Goal: Task Accomplishment & Management: Manage account settings

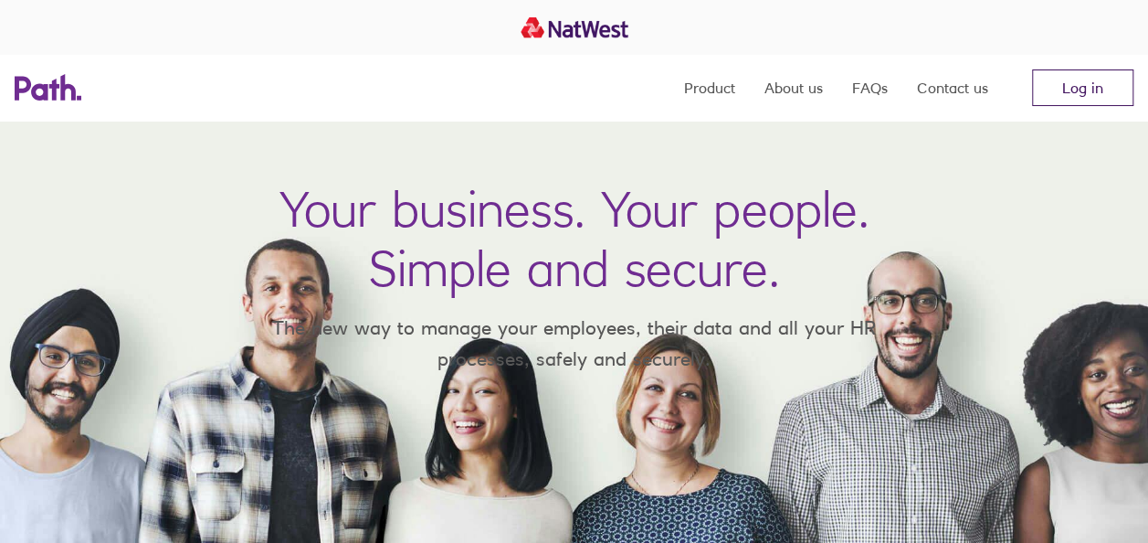
drag, startPoint x: 0, startPoint y: 0, endPoint x: 1063, endPoint y: 97, distance: 1067.0
click at [1063, 97] on link "Log in" at bounding box center [1082, 87] width 101 height 37
click at [1059, 84] on link "Log in" at bounding box center [1082, 87] width 101 height 37
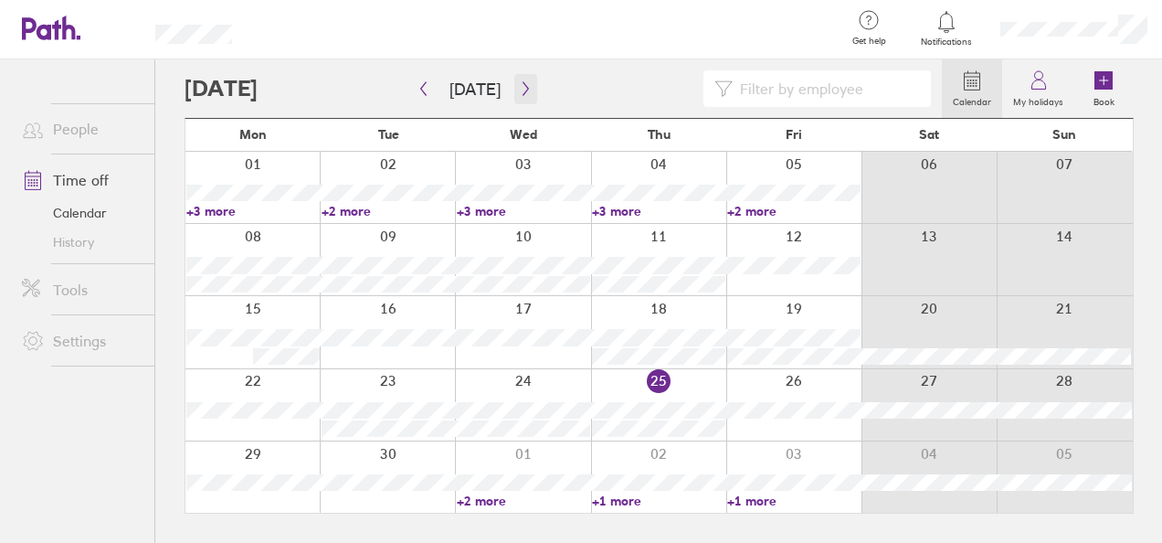
click at [523, 91] on icon "button" at bounding box center [525, 89] width 5 height 14
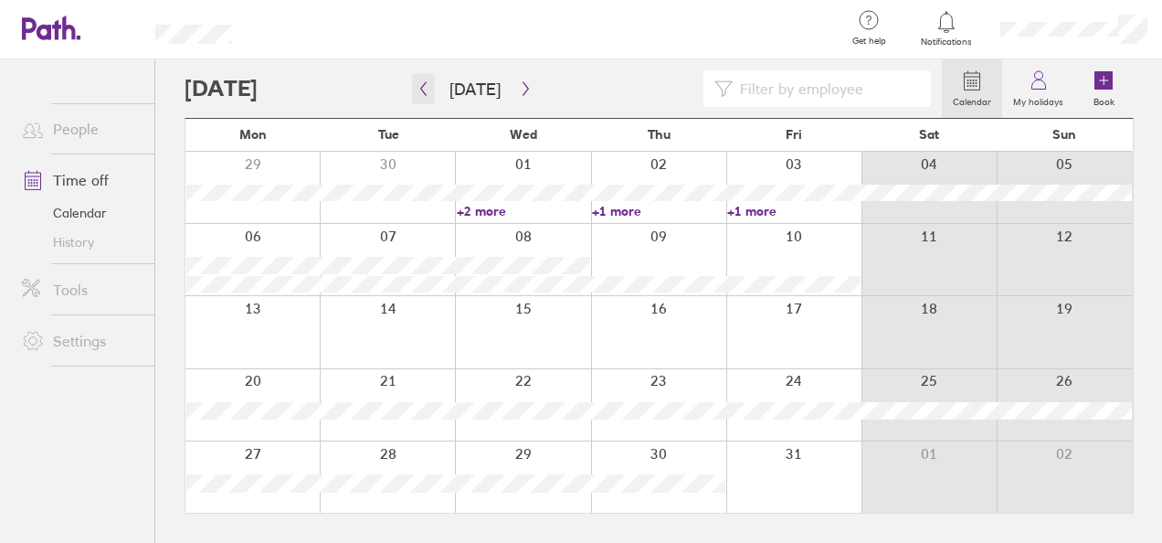
click at [422, 80] on button "button" at bounding box center [423, 89] width 23 height 30
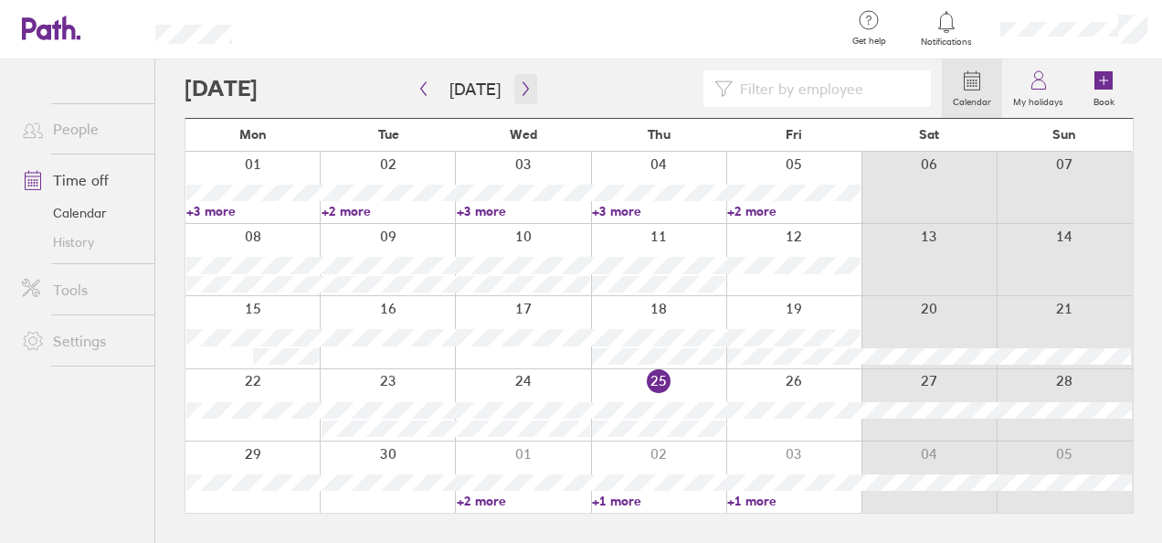
click at [519, 88] on icon "button" at bounding box center [526, 88] width 14 height 15
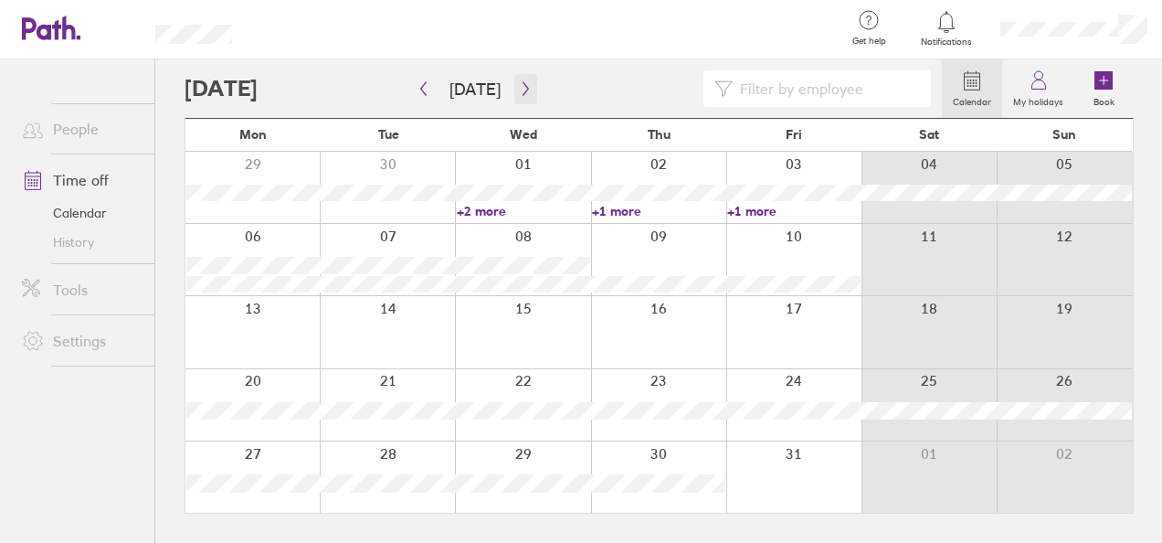
click at [519, 88] on icon "button" at bounding box center [526, 88] width 14 height 15
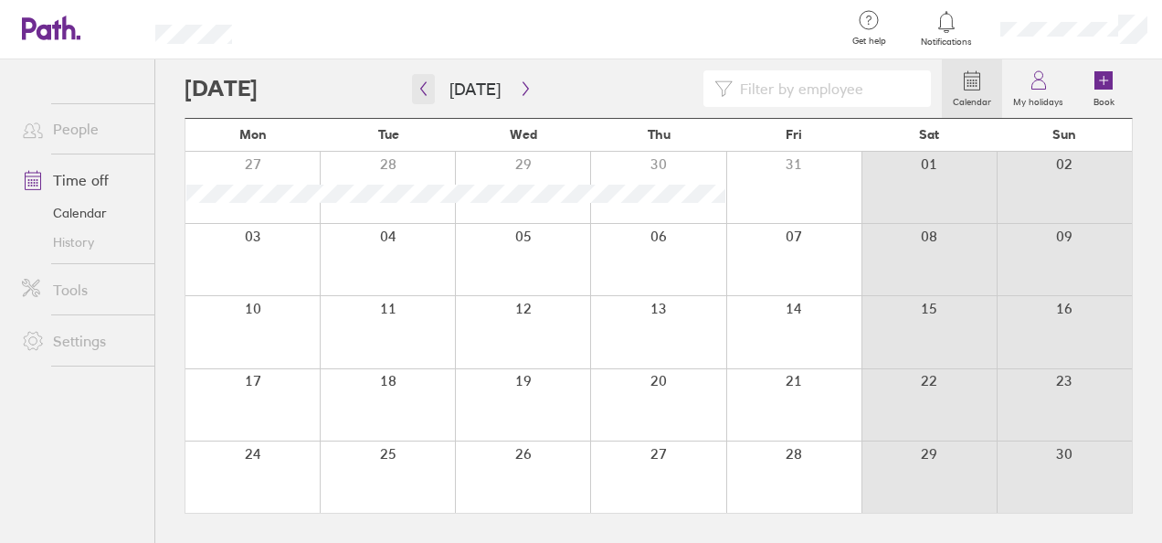
click at [418, 88] on icon "button" at bounding box center [424, 88] width 14 height 15
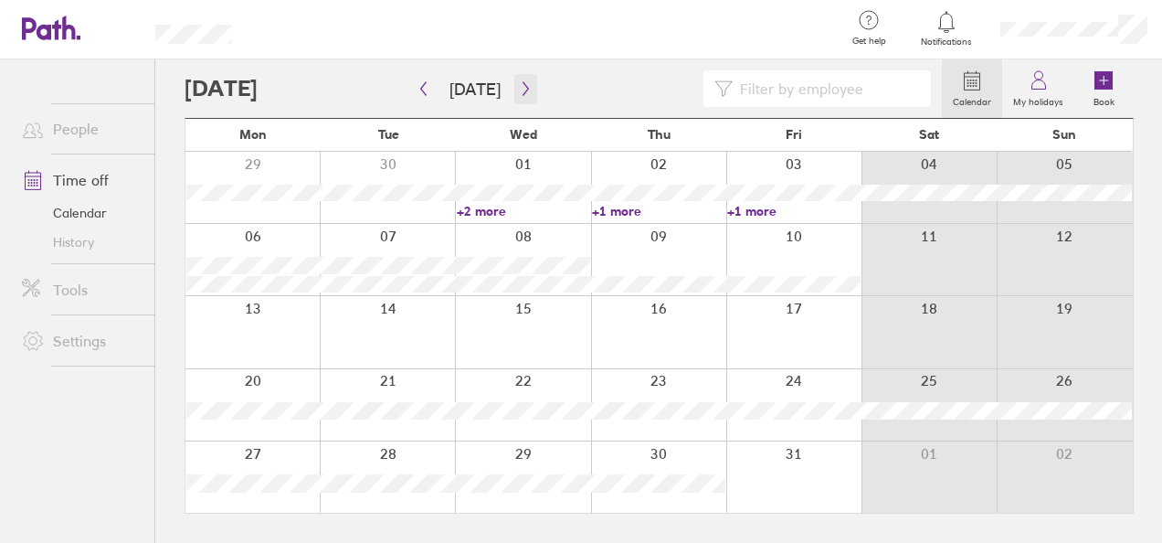
click at [519, 90] on icon "button" at bounding box center [526, 88] width 14 height 15
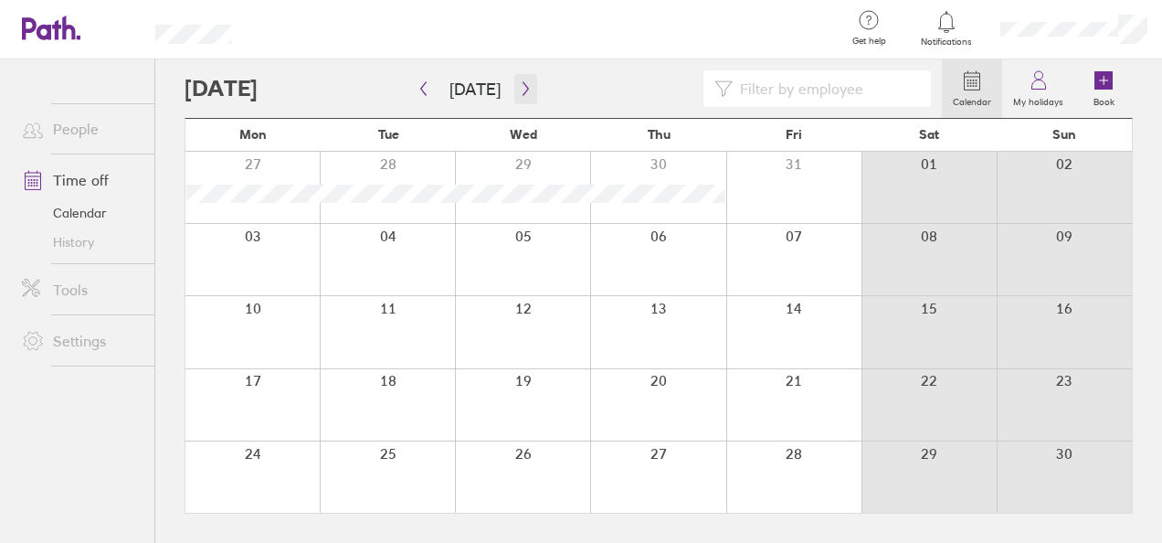
click at [519, 90] on icon "button" at bounding box center [526, 88] width 14 height 15
click at [414, 81] on button "button" at bounding box center [423, 89] width 23 height 30
click at [433, 90] on button "button" at bounding box center [423, 89] width 23 height 30
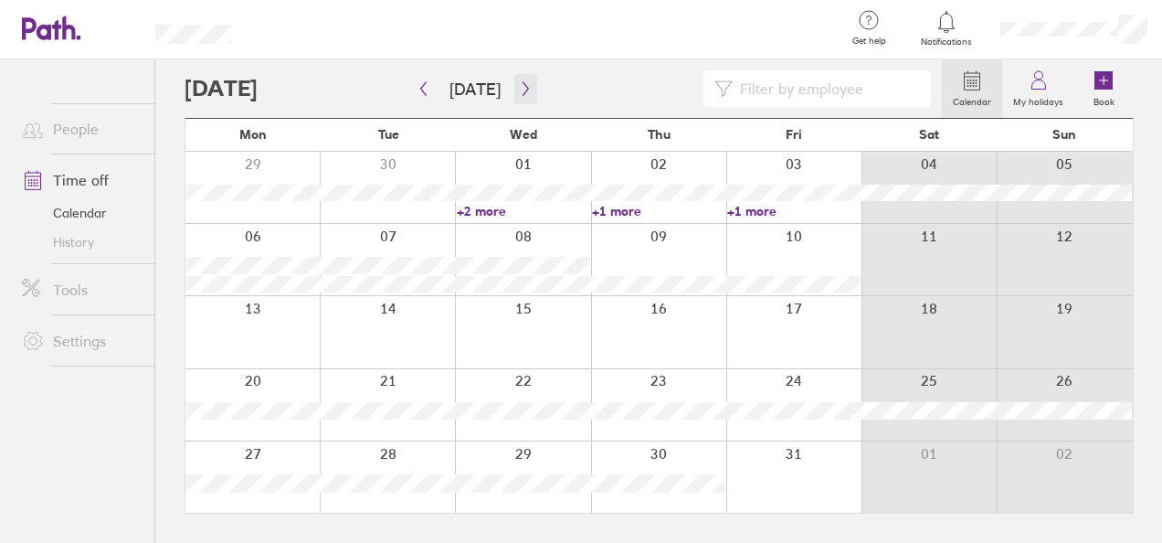
click at [519, 94] on icon "button" at bounding box center [526, 88] width 14 height 15
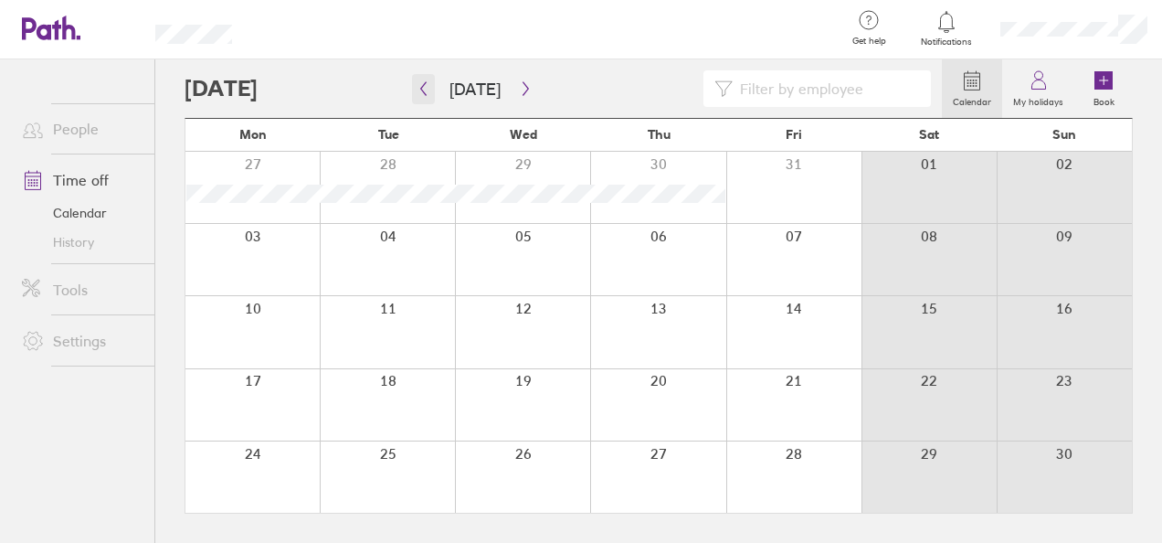
click at [430, 94] on button "button" at bounding box center [423, 89] width 23 height 30
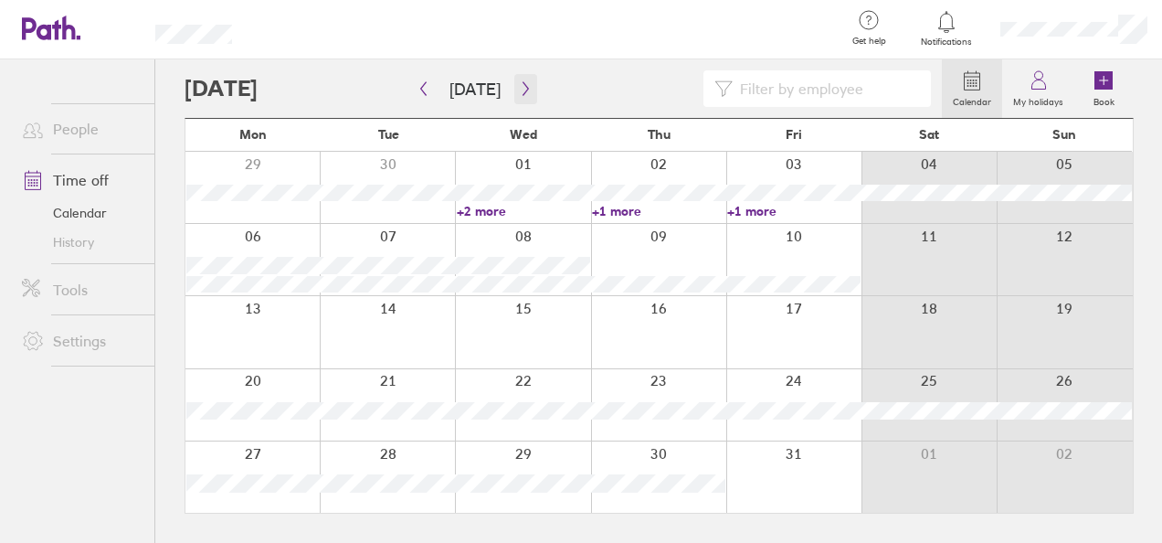
click at [523, 103] on button "button" at bounding box center [525, 89] width 23 height 30
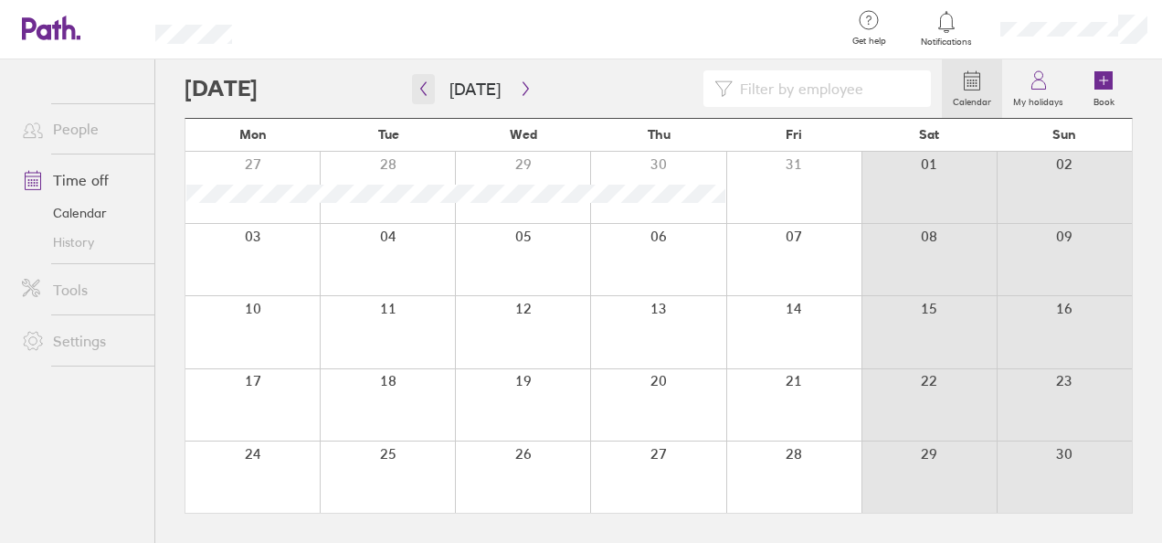
click at [418, 82] on icon "button" at bounding box center [424, 88] width 14 height 15
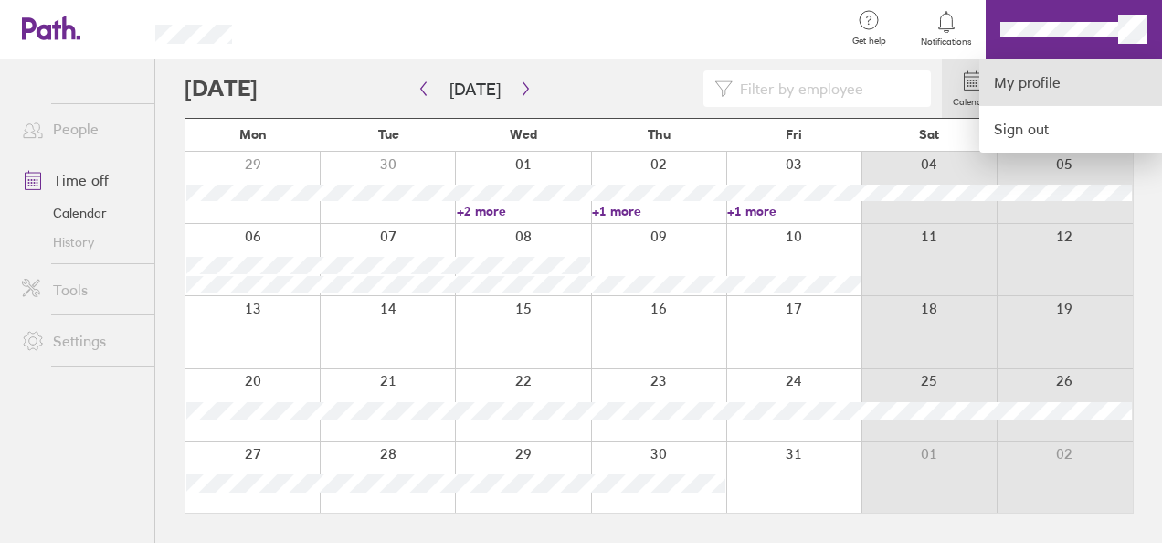
click at [989, 88] on link "My profile" at bounding box center [1070, 82] width 183 height 47
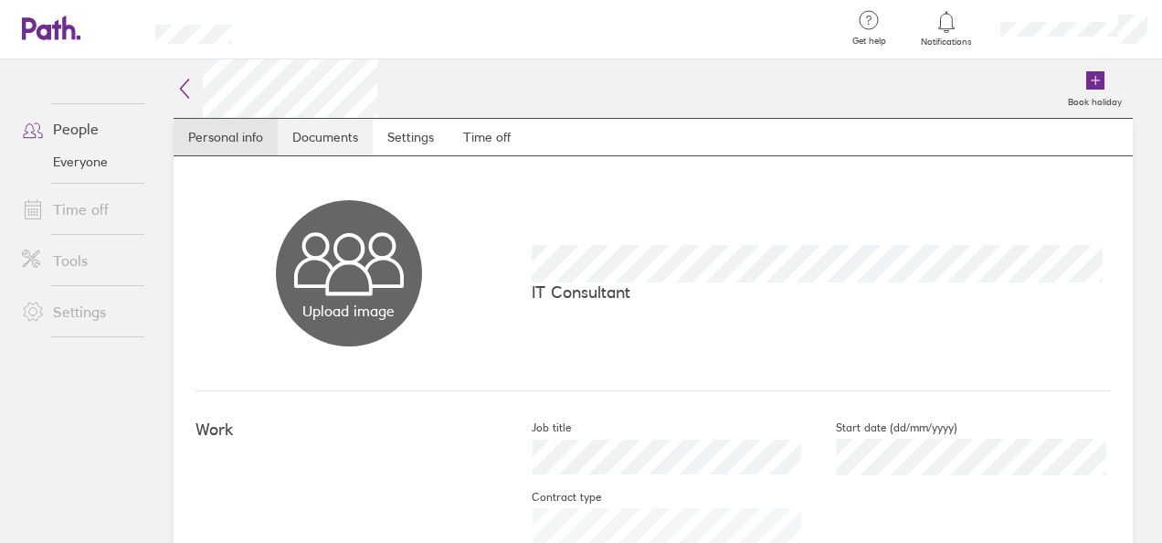
click at [329, 137] on link "Documents" at bounding box center [325, 137] width 95 height 37
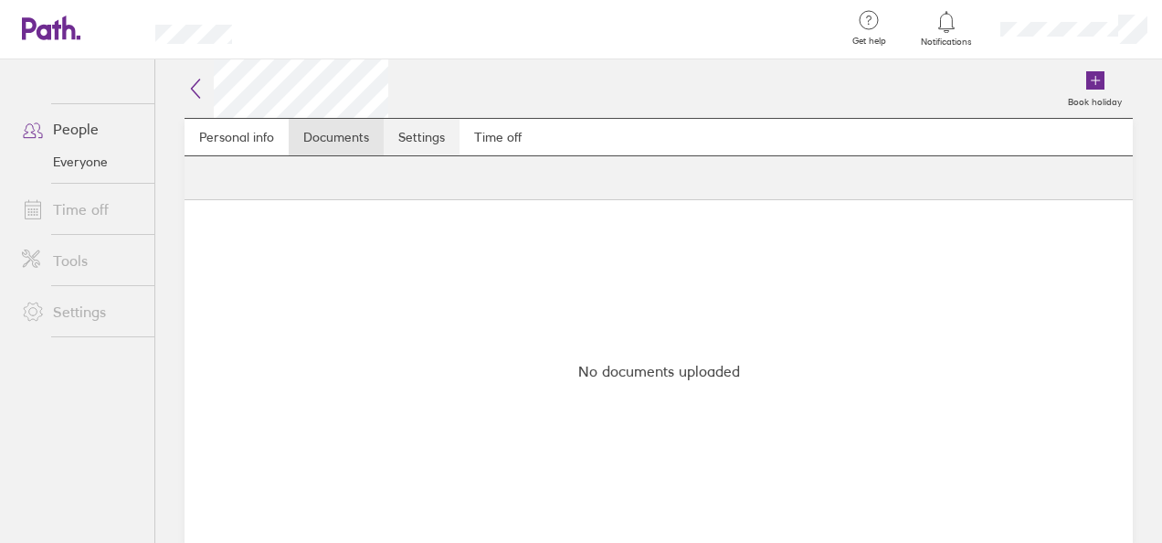
click at [437, 143] on link "Settings" at bounding box center [422, 137] width 76 height 37
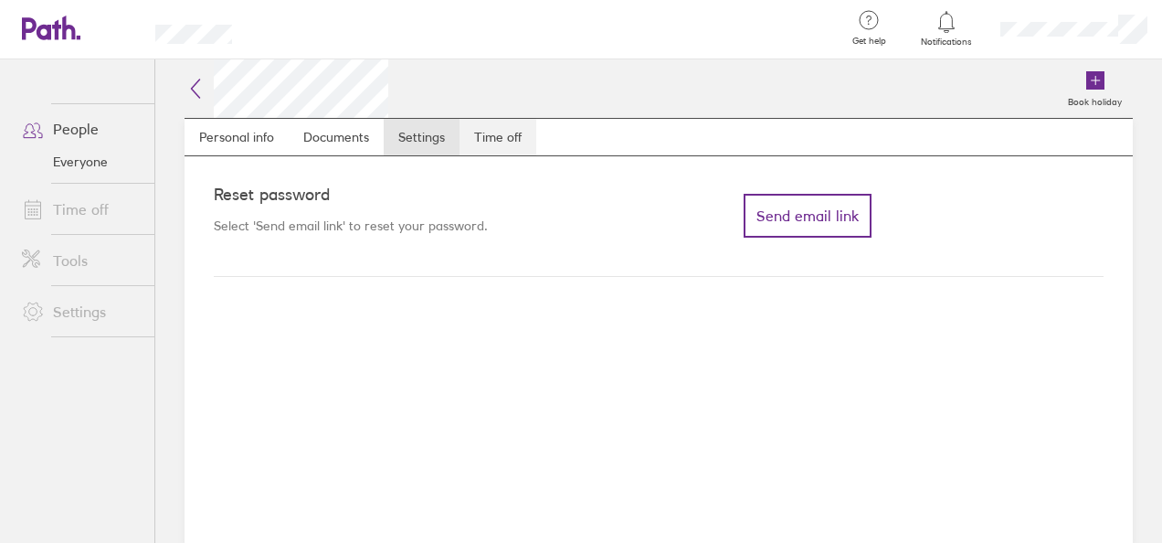
click at [526, 146] on link "Time off" at bounding box center [498, 137] width 77 height 37
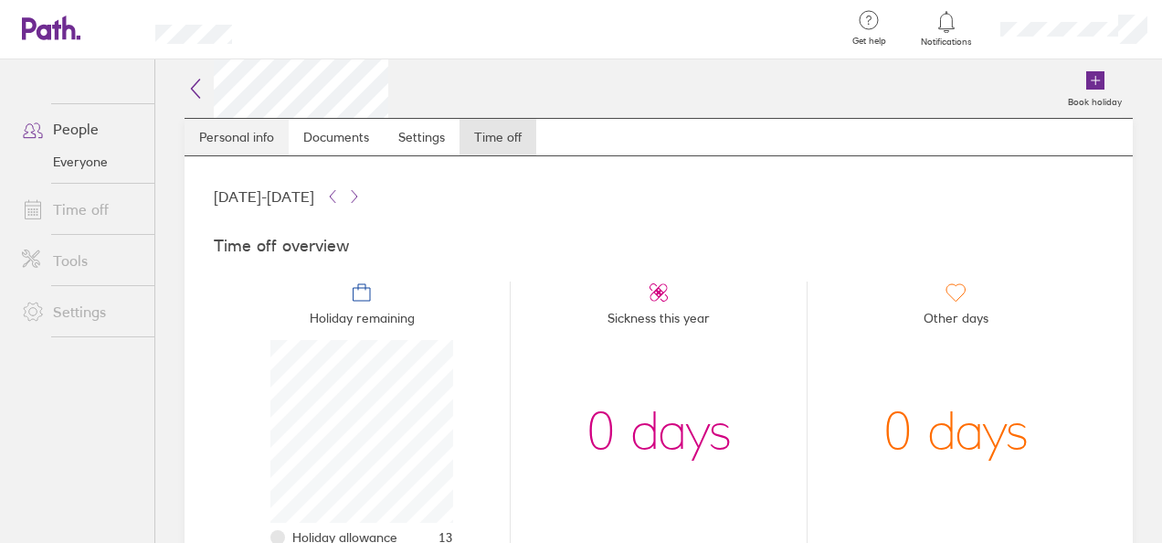
click at [234, 136] on link "Personal info" at bounding box center [237, 137] width 104 height 37
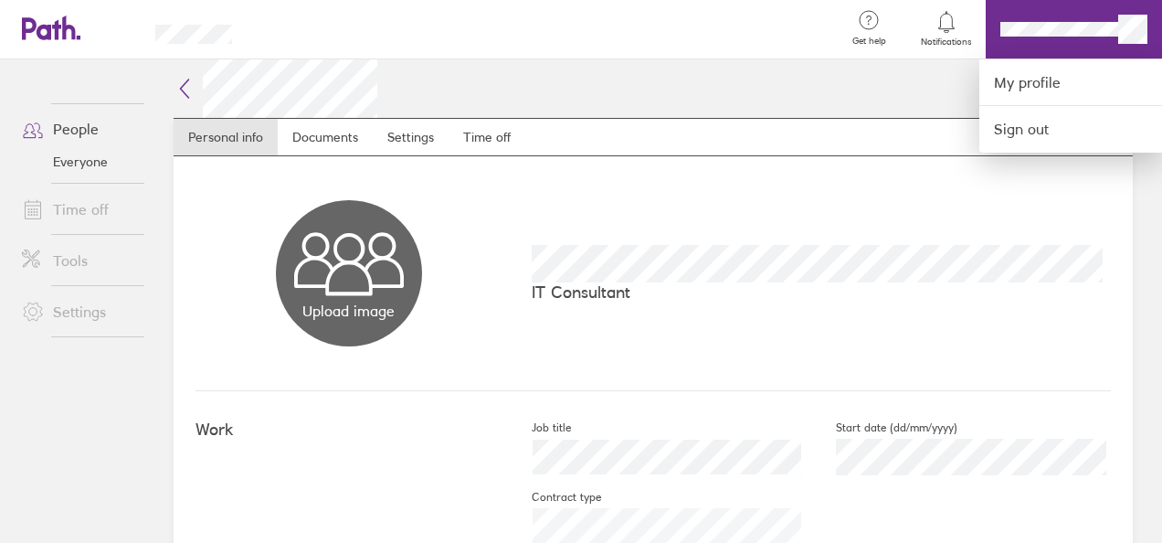
click at [912, 88] on div at bounding box center [581, 271] width 1162 height 543
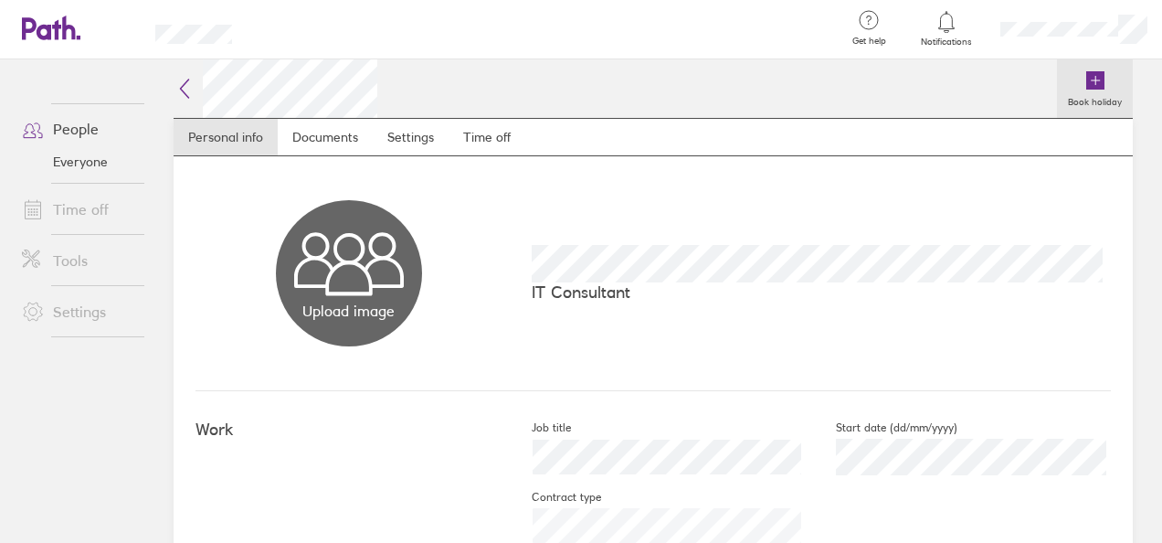
click at [1063, 90] on link "Book holiday" at bounding box center [1095, 88] width 76 height 58
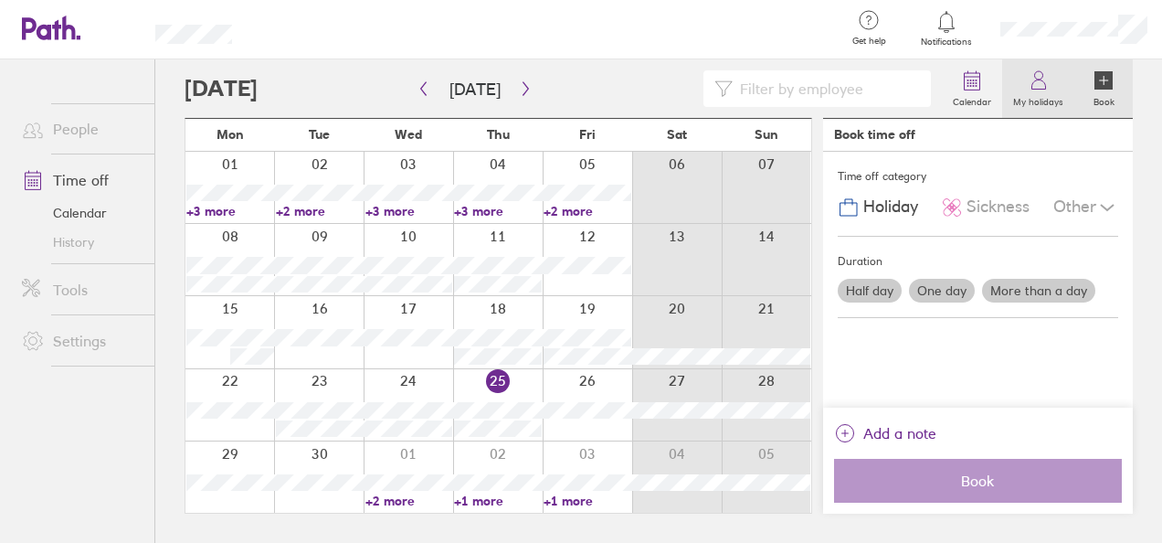
click at [1049, 91] on label "My holidays" at bounding box center [1038, 99] width 72 height 16
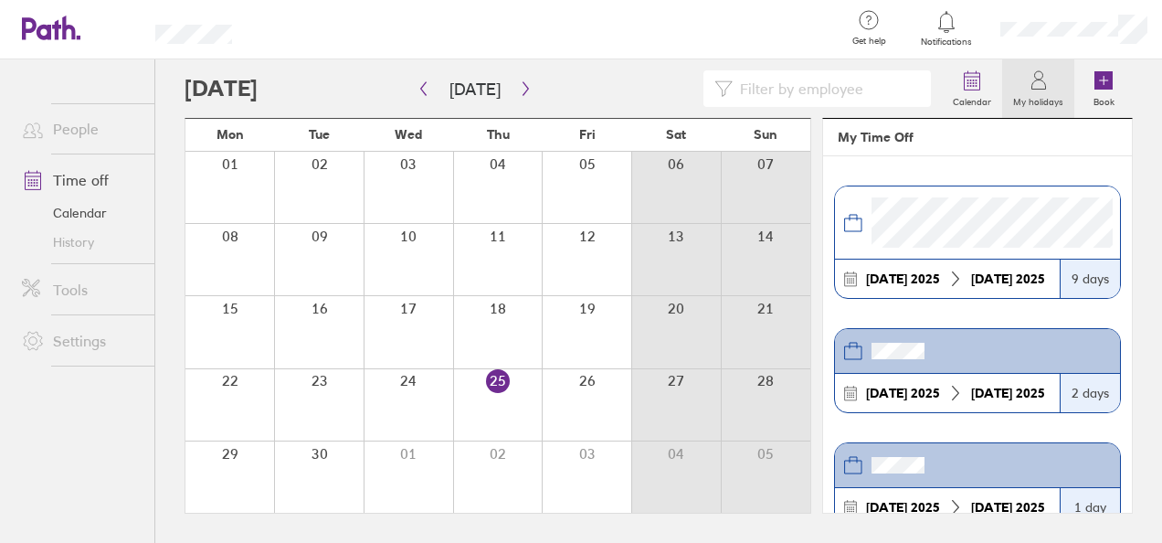
click at [1095, 275] on div "9 days" at bounding box center [1090, 278] width 60 height 38
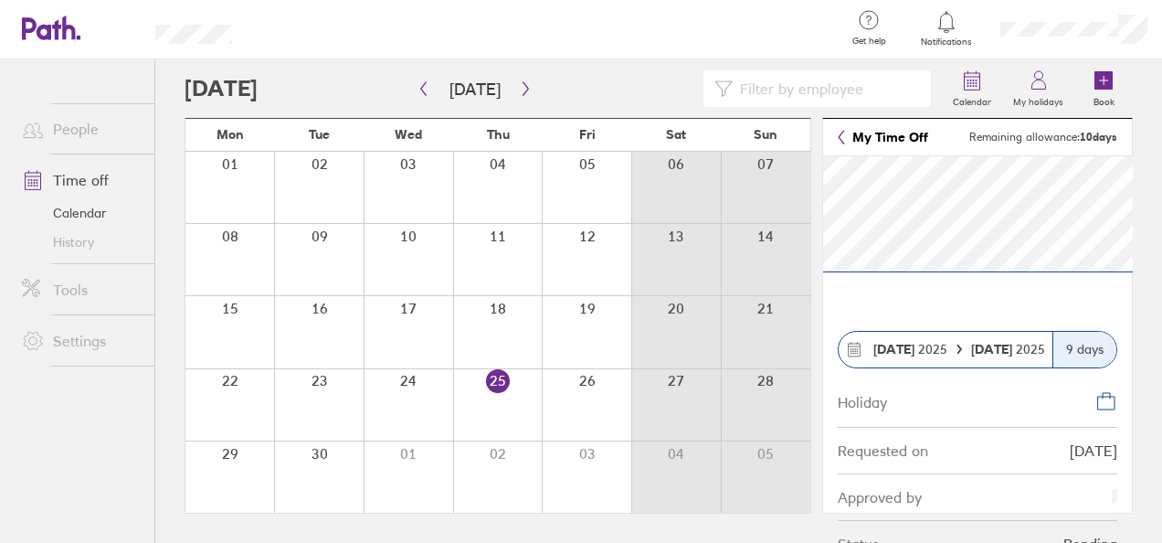
click at [1109, 397] on icon at bounding box center [1106, 403] width 16 height 13
click at [519, 88] on icon "button" at bounding box center [526, 88] width 14 height 15
click at [68, 220] on link "Calendar" at bounding box center [80, 212] width 147 height 29
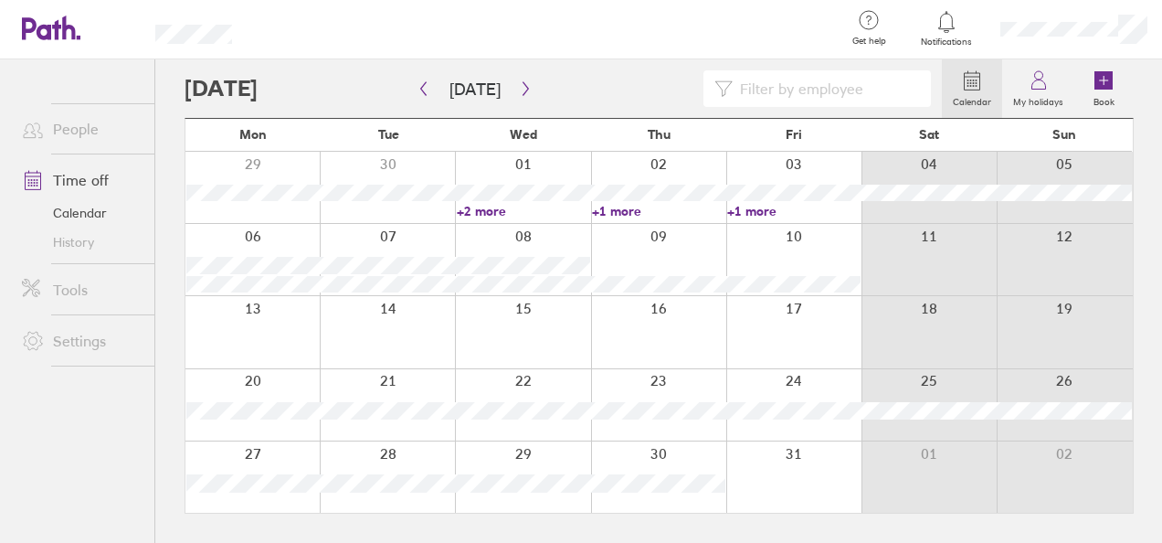
click at [74, 238] on link "History" at bounding box center [80, 242] width 147 height 29
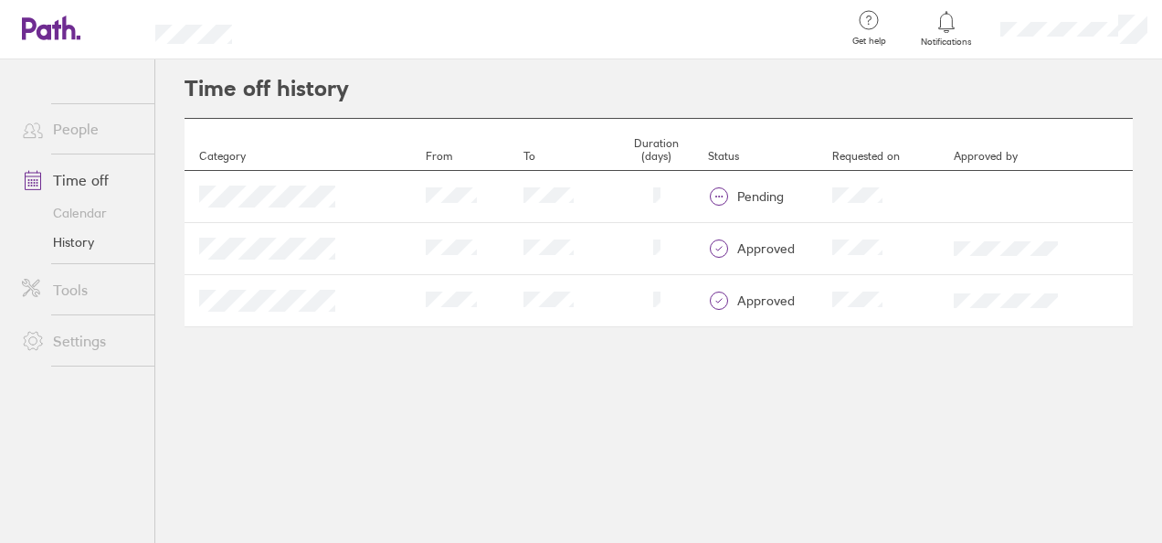
click at [613, 223] on td "Duration" at bounding box center [657, 249] width 88 height 52
drag, startPoint x: 734, startPoint y: 198, endPoint x: 683, endPoint y: 191, distance: 50.8
click at [708, 191] on div "pending" at bounding box center [763, 196] width 110 height 22
click at [708, 191] on icon at bounding box center [719, 196] width 22 height 22
click at [708, 195] on icon at bounding box center [719, 196] width 22 height 22
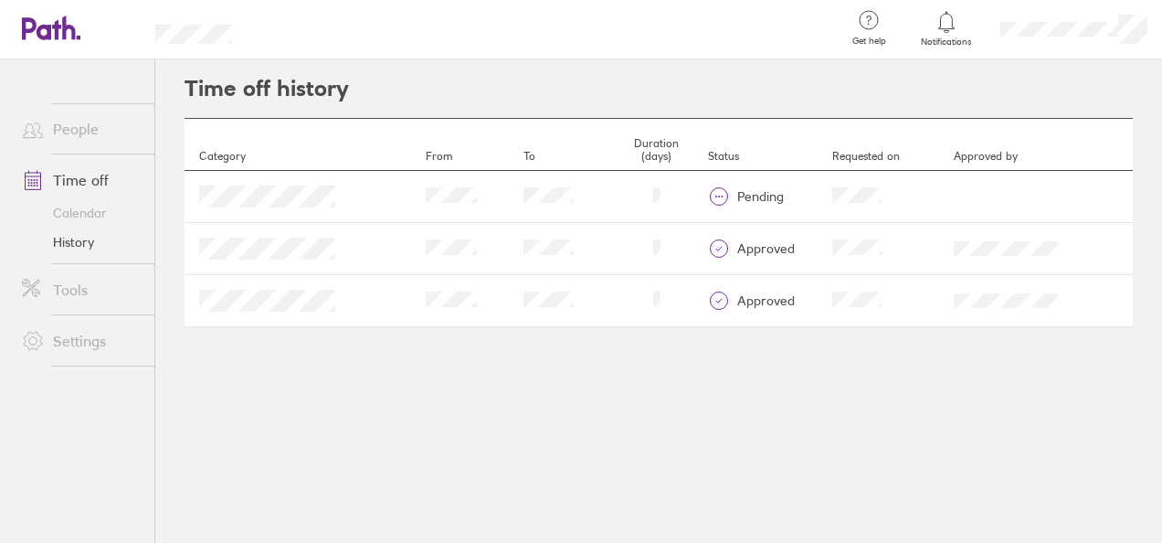
click at [708, 195] on icon at bounding box center [719, 196] width 22 height 22
drag, startPoint x: 678, startPoint y: 195, endPoint x: 707, endPoint y: 197, distance: 29.4
click at [708, 197] on div "pending" at bounding box center [763, 196] width 110 height 22
click at [83, 185] on link "Time off" at bounding box center [80, 180] width 147 height 37
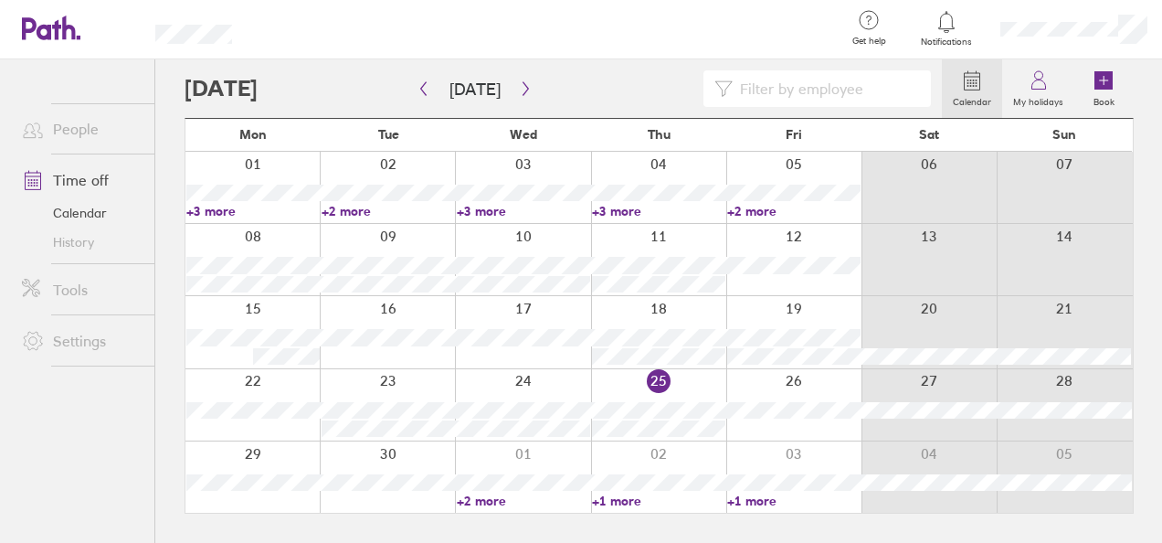
click at [75, 184] on link "Time off" at bounding box center [80, 180] width 147 height 37
click at [82, 238] on link "History" at bounding box center [80, 242] width 147 height 29
